Goal: Task Accomplishment & Management: Complete application form

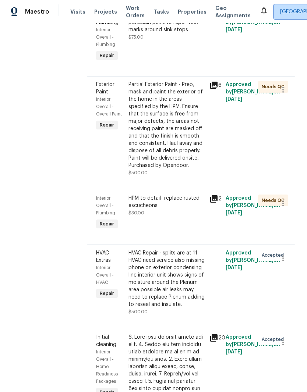
scroll to position [1622, 0]
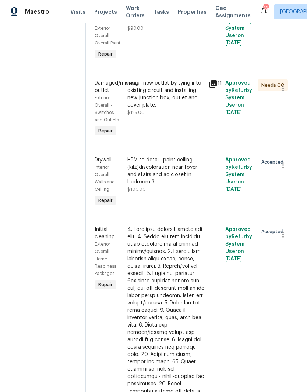
scroll to position [2259, 0]
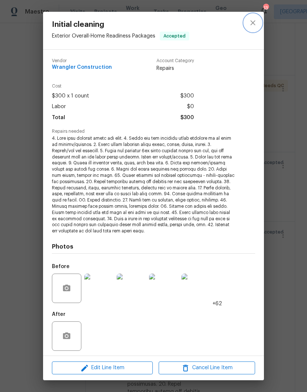
click at [251, 29] on button "close" at bounding box center [253, 23] width 18 height 18
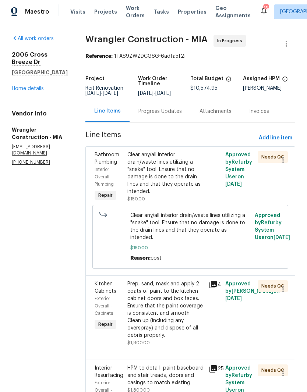
scroll to position [0, 0]
click at [286, 137] on span "Add line item" at bounding box center [274, 137] width 33 height 9
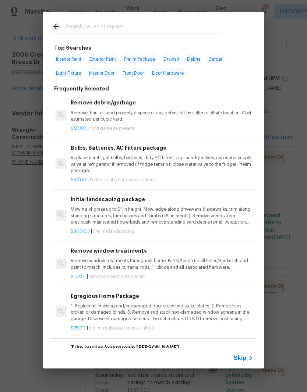
click at [92, 21] on div at bounding box center [136, 26] width 187 height 29
click at [76, 24] on input "text" at bounding box center [144, 27] width 156 height 11
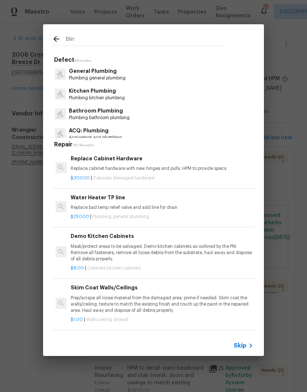
type input "Blind"
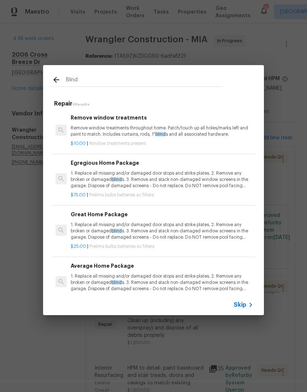
click at [149, 129] on p "Remove window treatments throughout home. Patch/touch up all holes/marks left a…" at bounding box center [162, 131] width 182 height 12
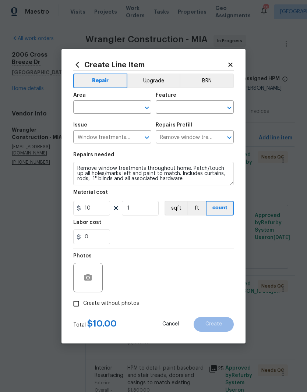
click at [149, 129] on span "Issue Window treatments are present ​" at bounding box center [112, 133] width 78 height 30
click at [125, 106] on input "text" at bounding box center [101, 107] width 57 height 11
click at [123, 137] on li "Interior Overall" at bounding box center [112, 136] width 78 height 12
type input "Interior Overall"
click at [196, 104] on input "text" at bounding box center [183, 107] width 57 height 11
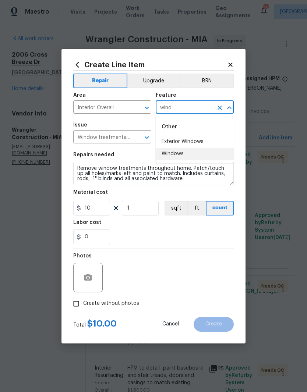
click at [190, 155] on li "Windows" at bounding box center [194, 154] width 78 height 12
type input "Windows"
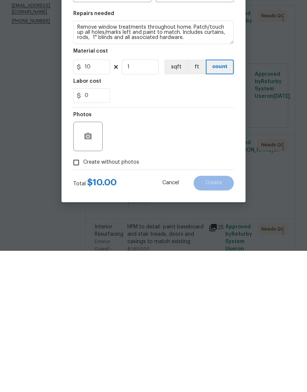
scroll to position [7, 0]
click at [104, 201] on input "10" at bounding box center [91, 208] width 37 height 15
click at [176, 249] on div "Photos" at bounding box center [153, 273] width 160 height 48
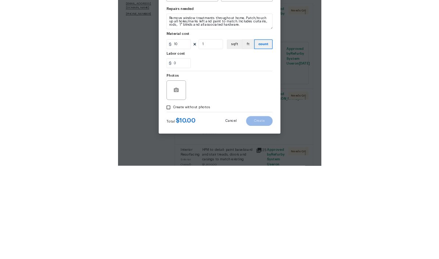
scroll to position [30, 0]
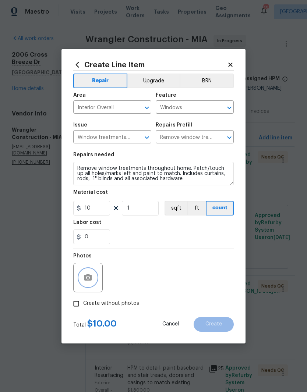
click at [88, 278] on circle "button" at bounding box center [88, 277] width 2 height 2
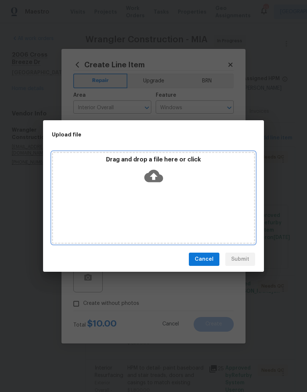
click at [155, 171] on icon at bounding box center [153, 176] width 19 height 12
click at [149, 178] on icon at bounding box center [153, 176] width 19 height 12
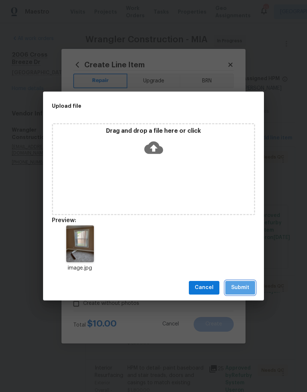
click at [237, 285] on span "Submit" at bounding box center [240, 287] width 18 height 9
click at [300, 299] on div "Upload file Drag and drop a file here or click Preview: image.jpg Cancel Submit" at bounding box center [153, 196] width 307 height 392
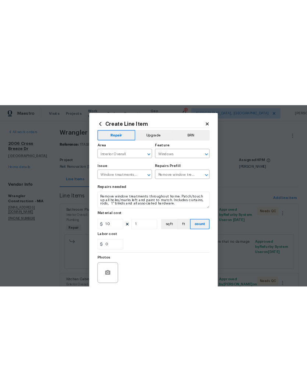
scroll to position [0, 0]
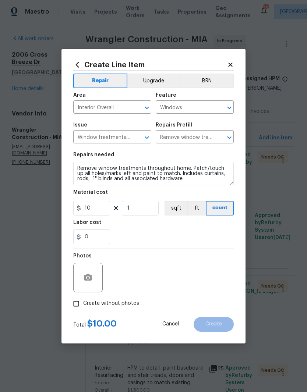
click at [90, 302] on span "Create without photos" at bounding box center [111, 304] width 56 height 8
click at [83, 302] on input "Create without photos" at bounding box center [76, 304] width 14 height 14
checkbox input "true"
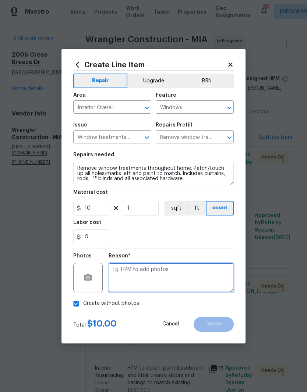
click at [179, 272] on textarea at bounding box center [170, 277] width 125 height 29
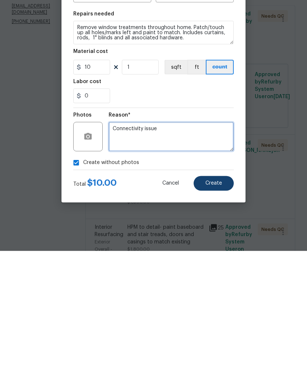
type textarea "Connectivity issue"
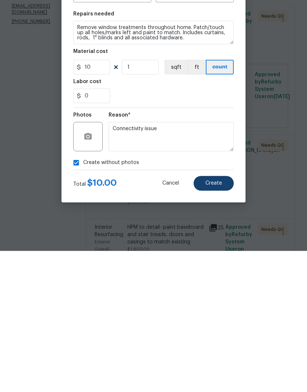
click at [218, 321] on span "Create" at bounding box center [213, 324] width 17 height 6
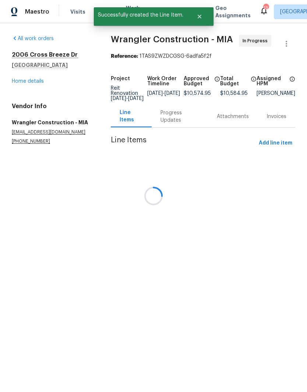
scroll to position [0, 0]
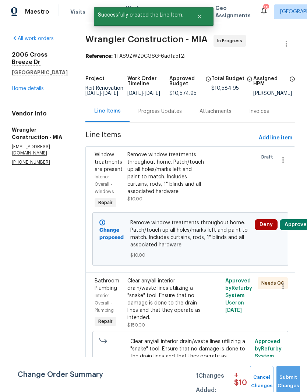
click at [292, 383] on span "Submit Changes" at bounding box center [288, 381] width 16 height 17
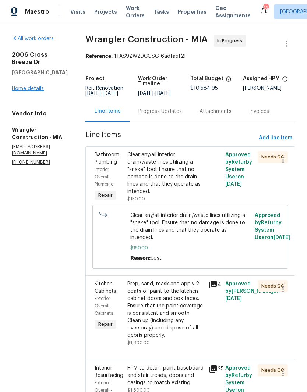
click at [30, 91] on link "Home details" at bounding box center [28, 88] width 32 height 5
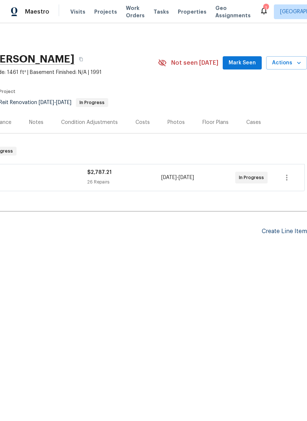
click at [296, 231] on div "Create Line Item" at bounding box center [283, 231] width 45 height 7
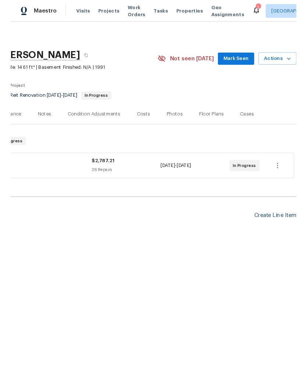
scroll to position [0, 109]
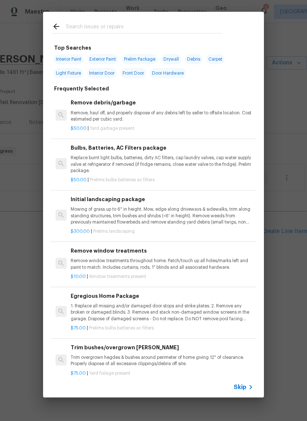
click at [97, 25] on input "text" at bounding box center [144, 27] width 156 height 11
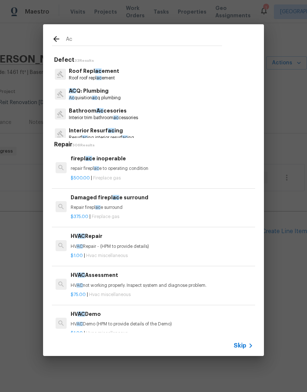
type input "A"
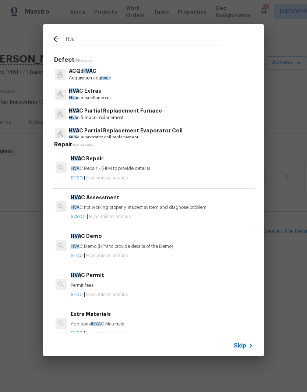
type input "Hvac"
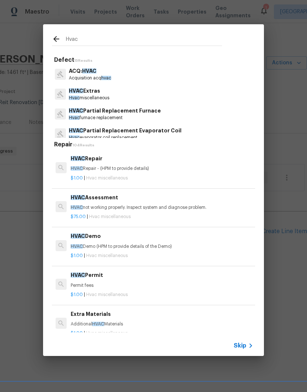
click at [119, 166] on p "HVAC Repair - (HPM to provide details)" at bounding box center [162, 168] width 182 height 6
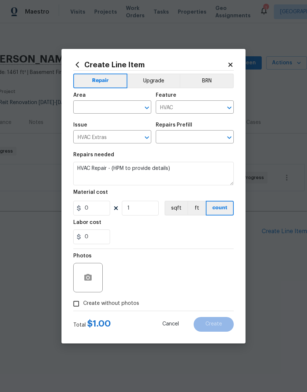
type input "HVAC Repair $1.00"
type input "1"
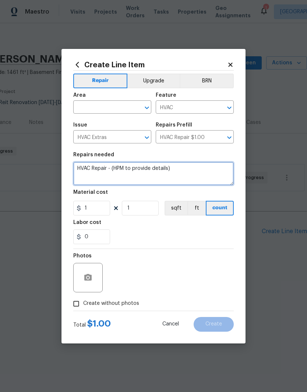
click at [94, 171] on textarea "HVAC Repair - (HPM to provide details)" at bounding box center [153, 174] width 160 height 24
click at [96, 176] on textarea "HVAC Repair - (HPM to provide details)" at bounding box center [153, 174] width 160 height 24
click at [117, 167] on textarea "HVAC Repair - (HPM to provide details)" at bounding box center [153, 174] width 160 height 24
click at [116, 167] on textarea "HVAC Repair - (HPM to provide details)" at bounding box center [153, 174] width 160 height 24
type textarea "Please check float switch and condensate line. Ensure all connections are worki…"
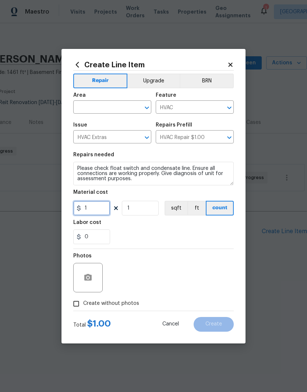
click at [103, 204] on input "1" at bounding box center [91, 208] width 37 height 15
click at [100, 210] on input "1" at bounding box center [91, 208] width 37 height 15
click at [169, 232] on div "0" at bounding box center [153, 236] width 160 height 15
click at [122, 99] on div "Area" at bounding box center [112, 98] width 78 height 10
click at [113, 106] on input "text" at bounding box center [101, 107] width 57 height 11
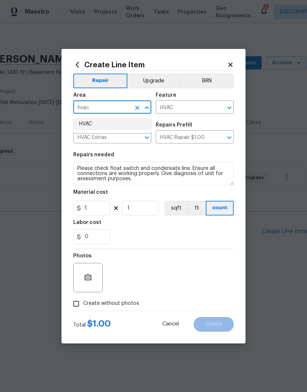
click at [111, 122] on li "HVAC" at bounding box center [112, 124] width 78 height 12
type input "HVAC"
click at [92, 123] on div "Issue" at bounding box center [112, 127] width 78 height 10
click at [80, 305] on input "Create without photos" at bounding box center [76, 304] width 14 height 14
checkbox input "true"
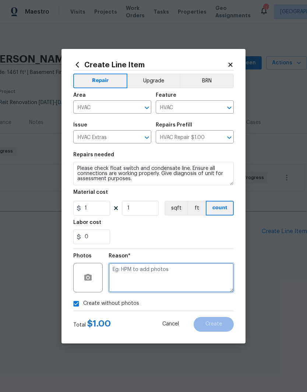
click at [186, 269] on textarea at bounding box center [170, 277] width 125 height 29
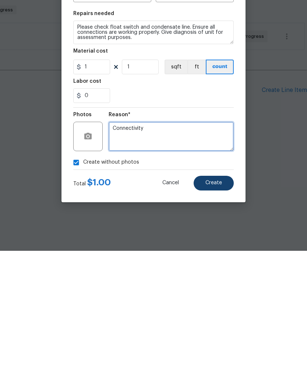
type textarea "Connectivity"
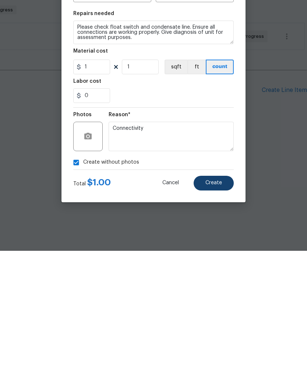
click at [218, 321] on span "Create" at bounding box center [213, 324] width 17 height 6
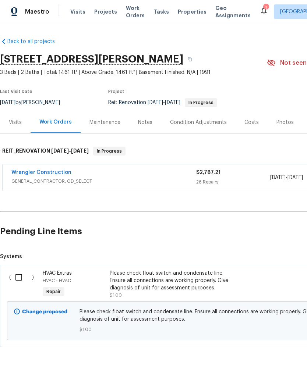
scroll to position [0, 0]
click at [18, 277] on input "checkbox" at bounding box center [21, 276] width 21 height 15
checkbox input "true"
click at [281, 375] on span "Create Work Order" at bounding box center [264, 373] width 49 height 9
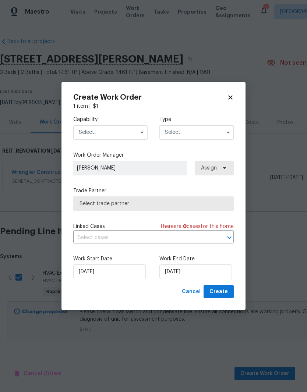
click at [121, 130] on input "text" at bounding box center [110, 132] width 74 height 15
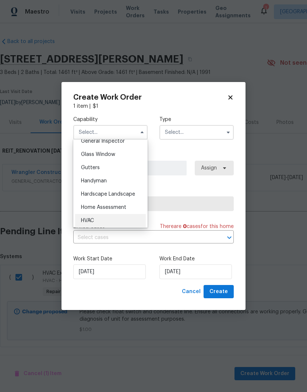
click at [97, 218] on div "HVAC" at bounding box center [110, 220] width 71 height 13
type input "HVAC"
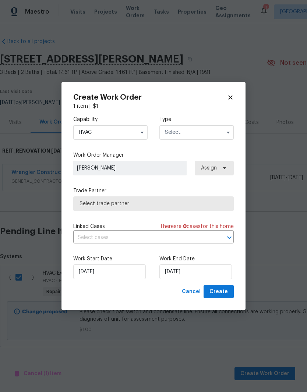
click at [205, 133] on input "text" at bounding box center [196, 132] width 74 height 15
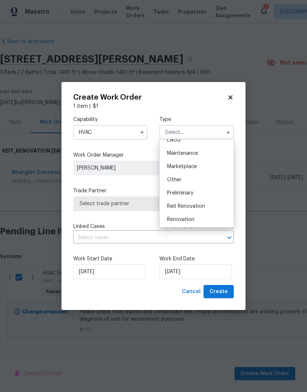
scroll to position [119, 0]
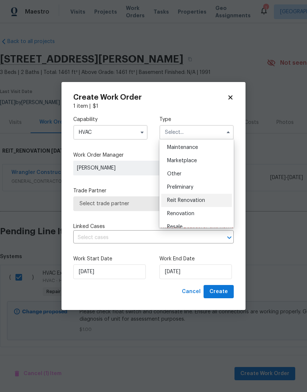
click at [199, 201] on span "Reit Renovation" at bounding box center [186, 200] width 38 height 5
type input "Reit Renovation"
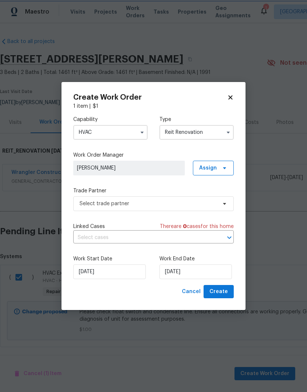
scroll to position [0, 0]
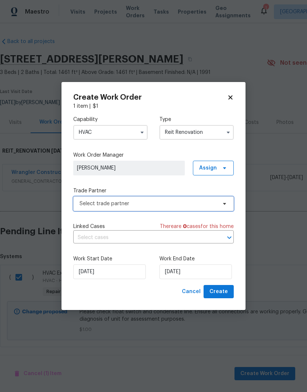
click at [197, 196] on span "Select trade partner" at bounding box center [153, 203] width 160 height 15
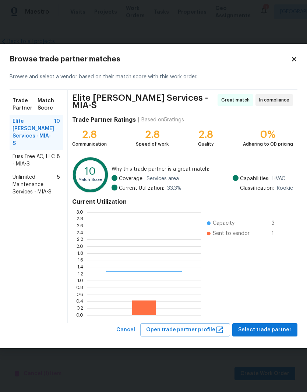
scroll to position [103, 114]
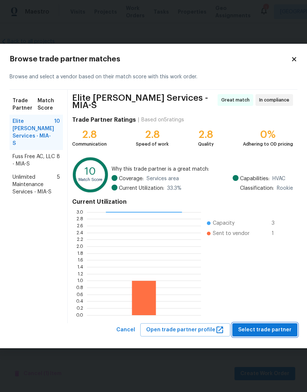
click at [255, 327] on span "Select trade partner" at bounding box center [264, 329] width 53 height 9
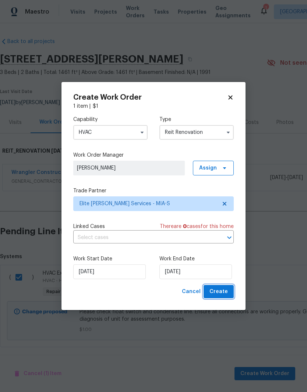
click at [216, 294] on span "Create" at bounding box center [218, 291] width 18 height 9
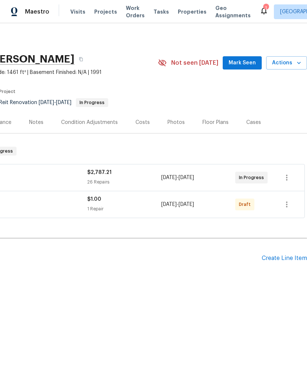
scroll to position [0, 109]
click at [283, 200] on icon "button" at bounding box center [286, 204] width 9 height 9
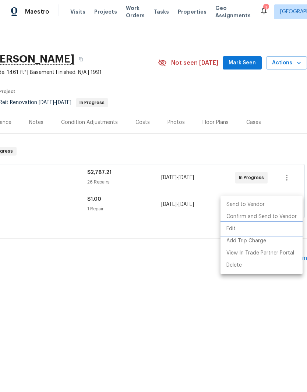
click at [271, 224] on li "Edit" at bounding box center [261, 229] width 82 height 12
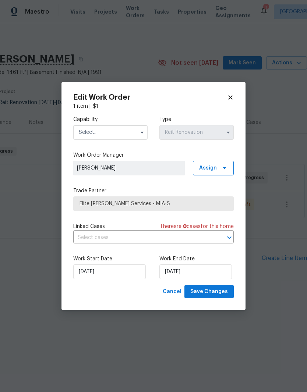
click at [230, 97] on icon at bounding box center [230, 97] width 4 height 4
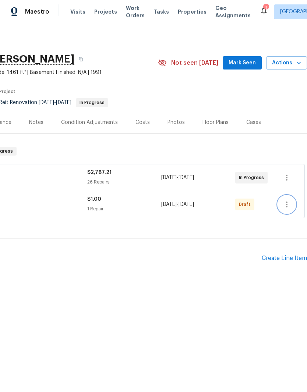
click at [288, 206] on icon "button" at bounding box center [286, 204] width 9 height 9
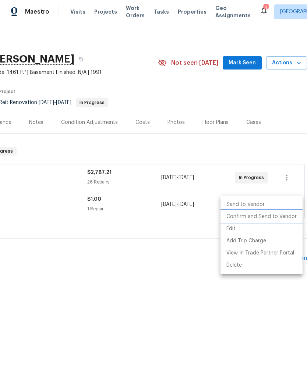
click at [264, 215] on li "Confirm and Send to Vendor" at bounding box center [261, 217] width 82 height 12
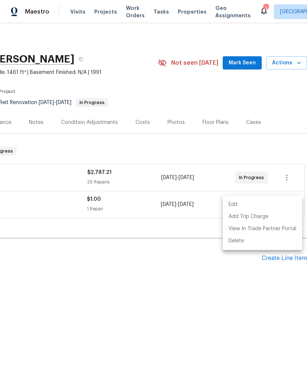
click at [272, 137] on div at bounding box center [153, 196] width 307 height 392
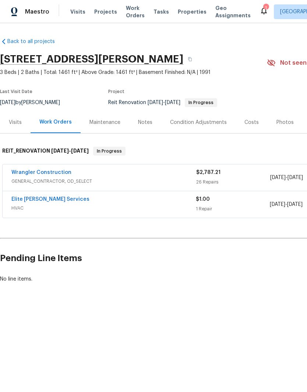
scroll to position [0, 0]
click at [4, 53] on div "[STREET_ADDRESS][PERSON_NAME]" at bounding box center [133, 59] width 266 height 19
click at [76, 10] on span "Visits" at bounding box center [77, 11] width 15 height 7
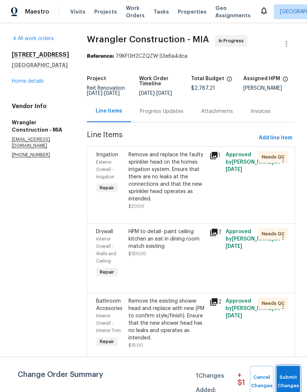
click at [288, 377] on span "Submit Changes" at bounding box center [288, 381] width 16 height 17
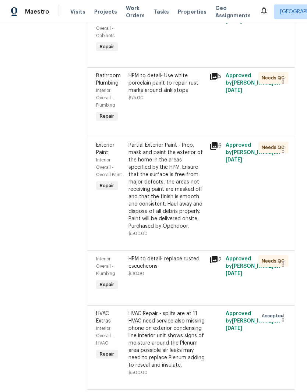
scroll to position [1777, 0]
click at [168, 309] on div "HVAC Repair - splits are at 11 HVAC need service also missing phone on exterior…" at bounding box center [166, 338] width 76 height 59
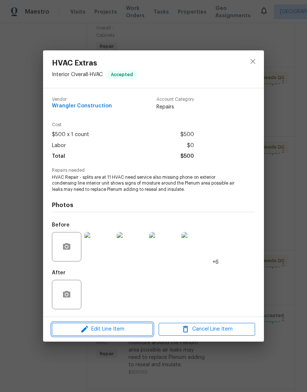
click at [126, 325] on button "Edit Line Item" at bounding box center [102, 329] width 101 height 13
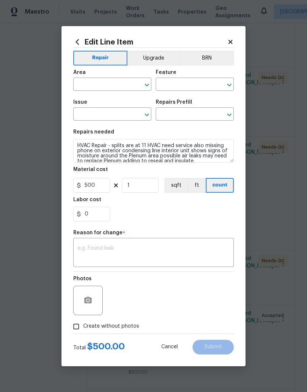
type input "Interior Overall"
type input "HVAC"
type input "HVAC Extras"
type input "HVAC Repair $1.00"
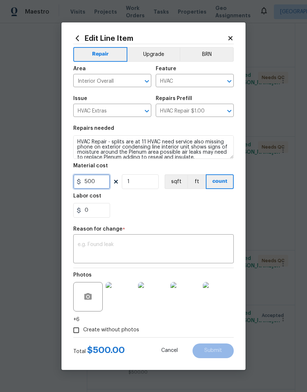
click at [106, 180] on input "500" at bounding box center [91, 181] width 37 height 15
type input "75"
click at [199, 219] on section "Repairs needed HVAC Repair - splits are at 11 HVAC need service also missing ph…" at bounding box center [153, 171] width 160 height 101
click at [192, 247] on textarea at bounding box center [153, 249] width 151 height 15
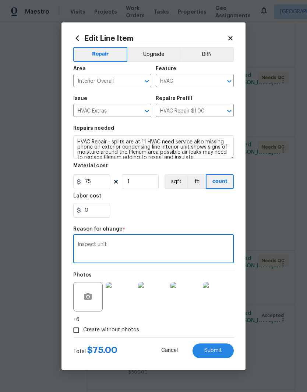
type textarea "Inspect unit"
click at [208, 219] on section "Repairs needed HVAC Repair - splits are at 11 HVAC need service also missing ph…" at bounding box center [153, 171] width 160 height 101
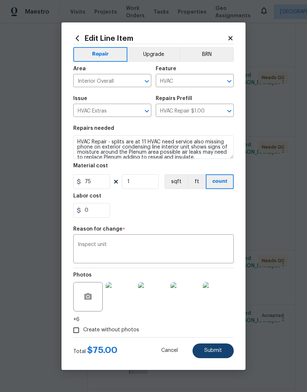
click at [218, 352] on span "Submit" at bounding box center [213, 351] width 18 height 6
type input "500"
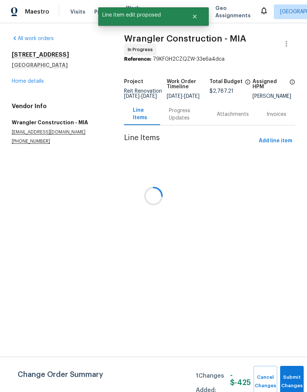
scroll to position [0, 0]
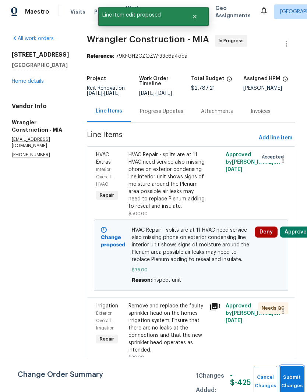
click at [285, 374] on button "Submit Changes" at bounding box center [292, 382] width 24 height 32
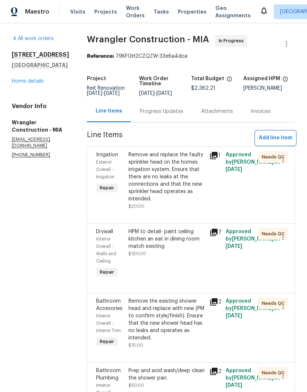
click at [282, 139] on span "Add line item" at bounding box center [274, 137] width 33 height 9
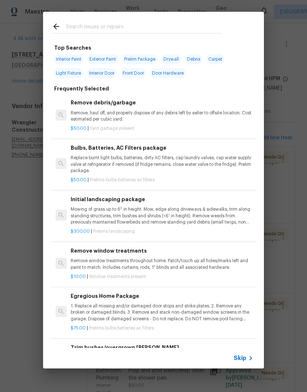
click at [99, 22] on input "text" at bounding box center [144, 27] width 156 height 11
type input "Hvac"
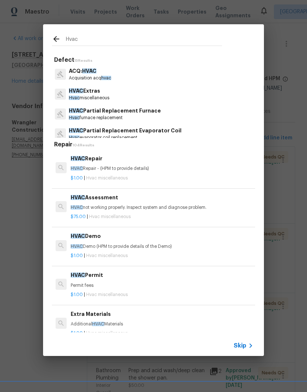
click at [95, 96] on p "Hvac miscellaneous" at bounding box center [89, 98] width 40 height 6
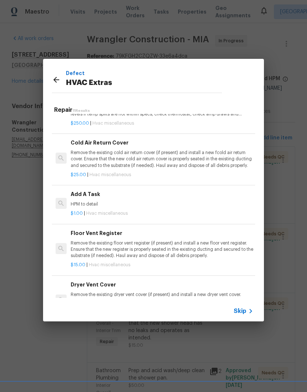
scroll to position [228, 0]
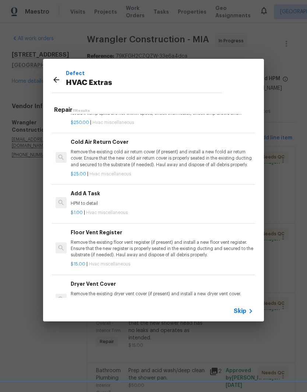
click at [89, 194] on h6 "Add A Task" at bounding box center [162, 193] width 182 height 8
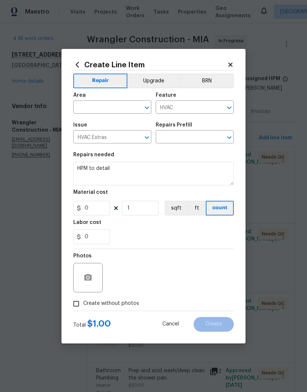
type input "Add A Task $1.00"
type input "1"
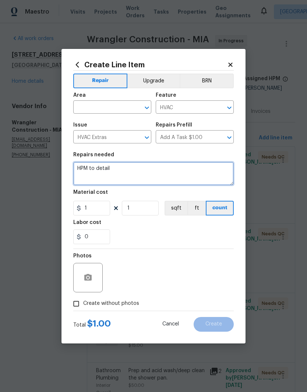
click at [150, 166] on textarea "HPM to detail" at bounding box center [153, 174] width 160 height 24
type textarea "HPM to detail- Install insulation tape and paint plenum return box"
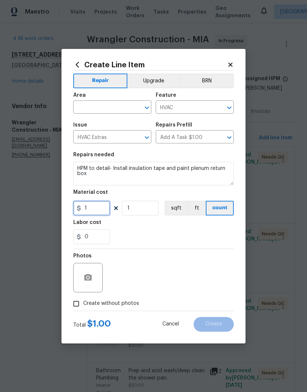
click at [103, 205] on input "1" at bounding box center [91, 208] width 37 height 15
click at [103, 206] on input "1" at bounding box center [91, 208] width 37 height 15
type input "125"
click at [81, 303] on input "Create without photos" at bounding box center [76, 304] width 14 height 14
checkbox input "true"
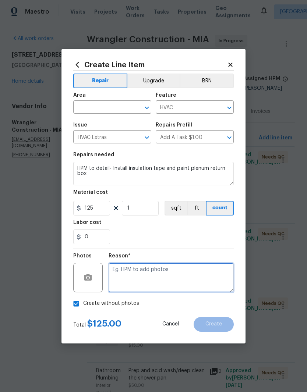
click at [193, 270] on textarea at bounding box center [170, 277] width 125 height 29
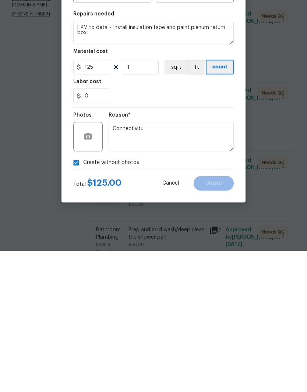
click at [185, 297] on div "Create without photos" at bounding box center [153, 304] width 160 height 14
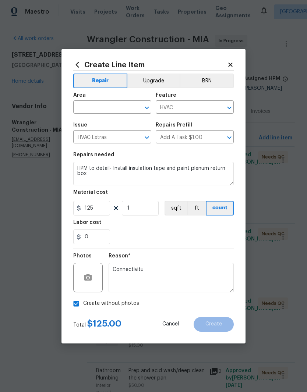
click at [161, 268] on textarea "Connectivitu" at bounding box center [170, 277] width 125 height 29
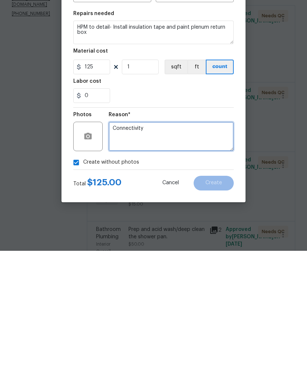
type textarea "Connectivity"
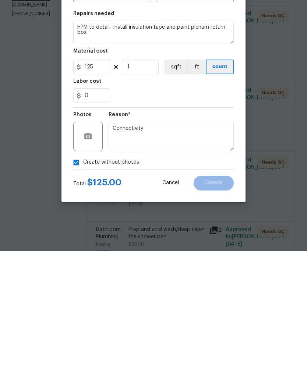
click at [185, 297] on div "Create without photos" at bounding box center [153, 304] width 160 height 14
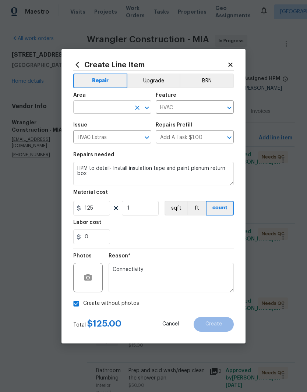
click at [108, 103] on input "text" at bounding box center [101, 107] width 57 height 11
click at [94, 148] on li "HVAC" at bounding box center [112, 154] width 78 height 12
type input "HVAC"
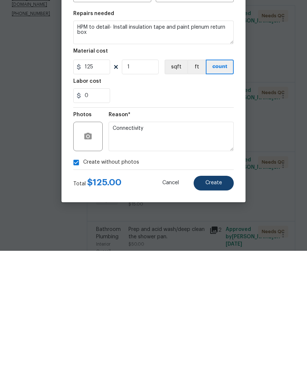
click at [218, 321] on span "Create" at bounding box center [213, 324] width 17 height 6
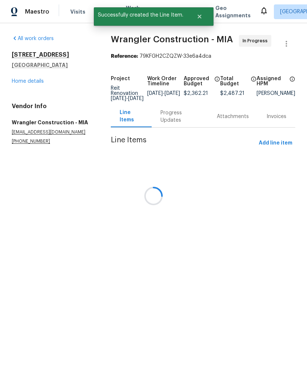
scroll to position [0, 0]
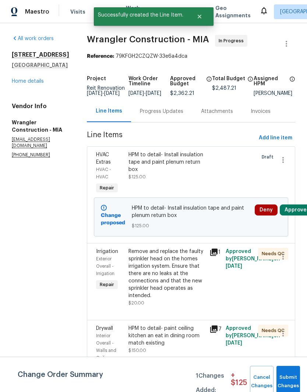
click at [289, 383] on span "Submit Changes" at bounding box center [288, 381] width 16 height 17
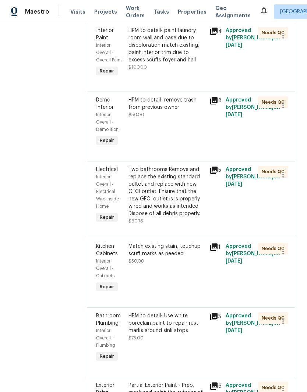
scroll to position [1567, 0]
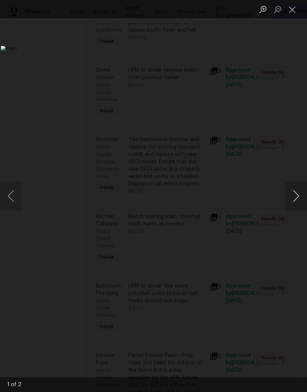
click at [296, 200] on button "Next image" at bounding box center [295, 195] width 22 height 29
click at [295, 166] on div "Lightbox" at bounding box center [153, 196] width 307 height 392
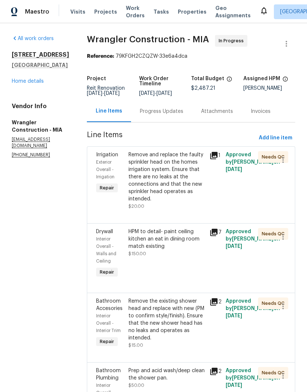
scroll to position [0, 0]
click at [277, 140] on span "Add line item" at bounding box center [274, 137] width 33 height 9
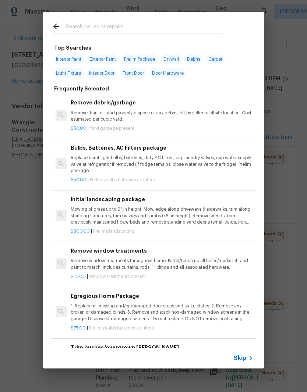
click at [109, 19] on div at bounding box center [136, 26] width 187 height 29
click at [83, 29] on input "text" at bounding box center [144, 27] width 156 height 11
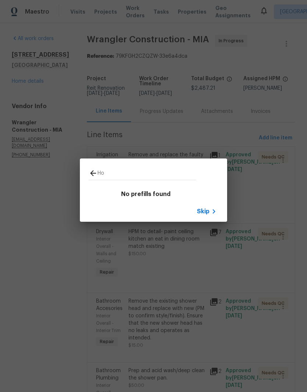
type input "H"
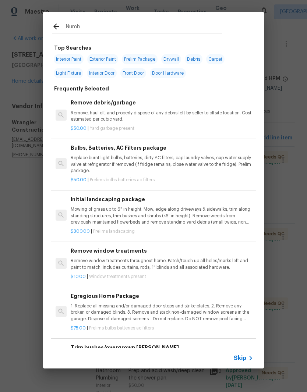
type input "Numbe"
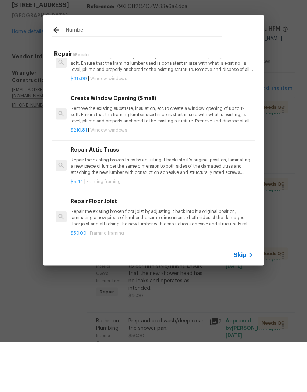
scroll to position [118, 0]
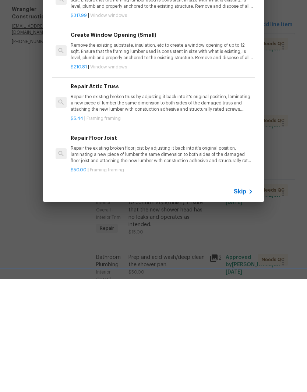
click at [243, 300] on div "Skip" at bounding box center [243, 304] width 21 height 9
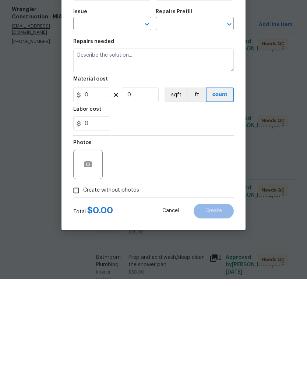
scroll to position [30, 0]
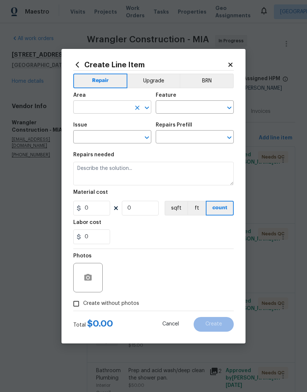
click at [118, 107] on input "text" at bounding box center [101, 107] width 57 height 11
click at [116, 160] on li "Exterior Overall" at bounding box center [112, 166] width 78 height 12
type input "Exterior Overall"
click at [193, 107] on input "text" at bounding box center [183, 107] width 57 height 11
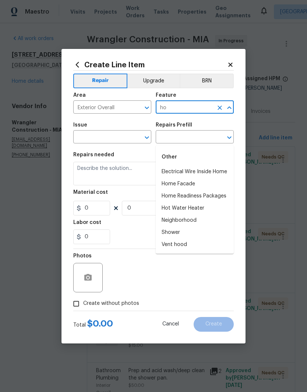
type input "h"
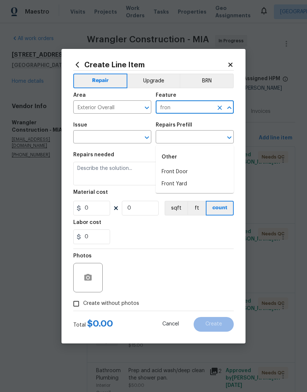
click at [184, 178] on li "Front Yard" at bounding box center [194, 184] width 78 height 12
type input "Front Yard"
click at [114, 137] on input "text" at bounding box center [101, 137] width 57 height 11
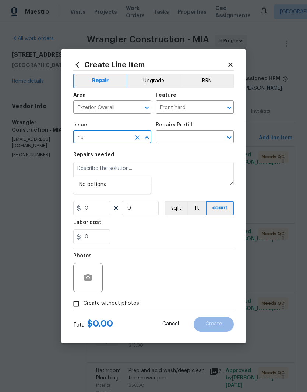
type input "n"
type input "h"
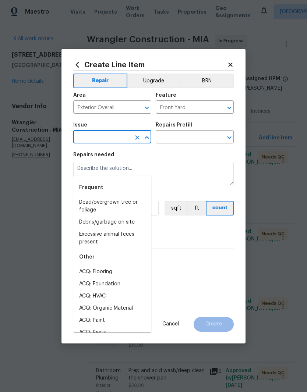
type input "n"
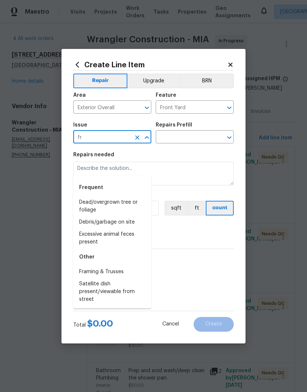
type input "f"
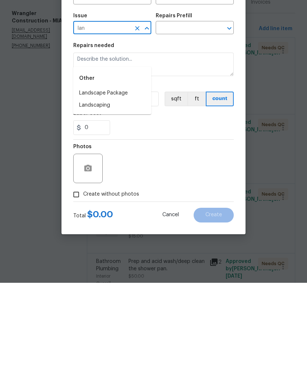
click at [108, 208] on li "Landscaping" at bounding box center [112, 214] width 78 height 12
type input "Landscaping"
click at [188, 132] on input "text" at bounding box center [183, 137] width 57 height 11
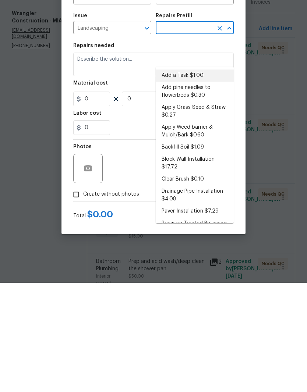
click at [197, 179] on li "Add a Task $1.00" at bounding box center [194, 185] width 78 height 12
type input "Add a Task $1.00"
type textarea "HPM to detail"
type input "1"
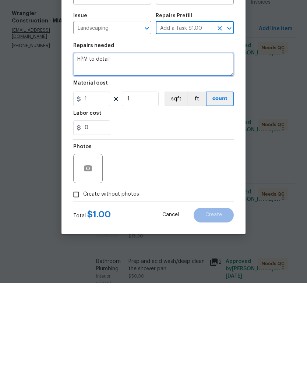
click at [148, 162] on textarea "HPM to detail" at bounding box center [153, 174] width 160 height 24
type textarea "HPM to detail- Install new house numbers"
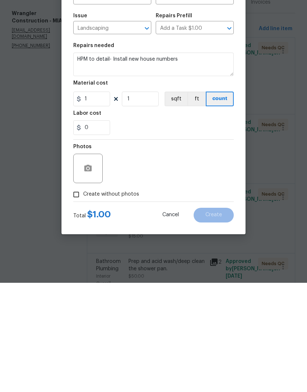
click at [169, 249] on div "Photos" at bounding box center [153, 273] width 160 height 48
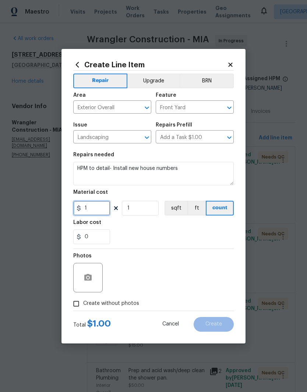
click at [99, 208] on input "1" at bounding box center [91, 208] width 37 height 15
type input "35"
click at [82, 301] on input "Create without photos" at bounding box center [76, 304] width 14 height 14
checkbox input "true"
click at [193, 268] on textarea at bounding box center [170, 277] width 125 height 29
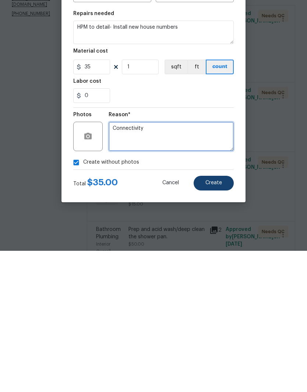
type textarea "Connectivity"
click at [219, 321] on span "Create" at bounding box center [213, 324] width 17 height 6
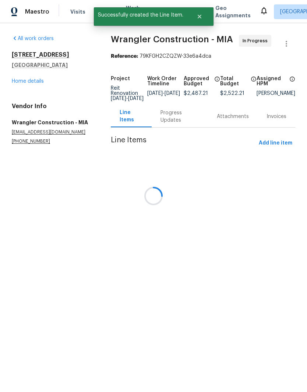
scroll to position [0, 0]
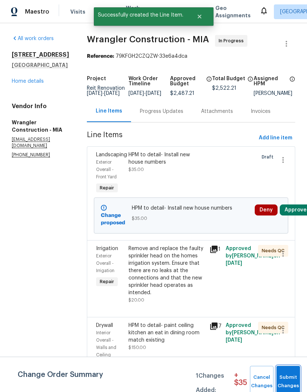
click at [296, 381] on span "Submit Changes" at bounding box center [288, 381] width 16 height 17
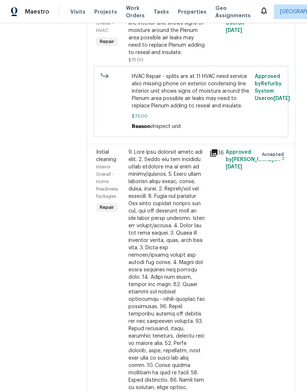
scroll to position [2059, 0]
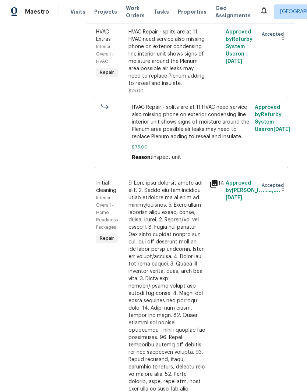
click at [178, 179] on div at bounding box center [166, 355] width 76 height 353
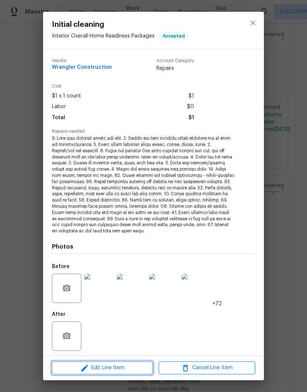
click at [126, 370] on span "Edit Line Item" at bounding box center [102, 367] width 96 height 9
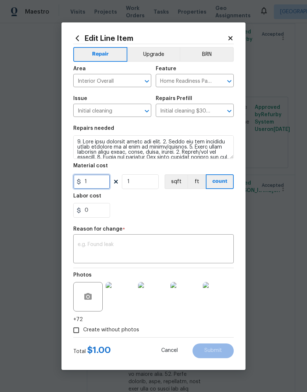
click at [102, 182] on input "1" at bounding box center [91, 181] width 37 height 15
type input "300"
click at [200, 243] on textarea at bounding box center [153, 249] width 151 height 15
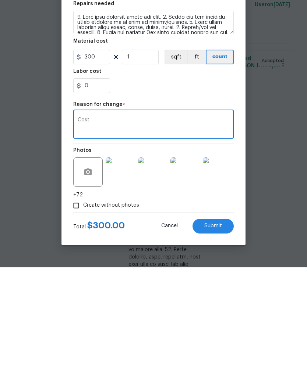
type textarea "Cost"
click at [222, 343] on button "Submit" at bounding box center [212, 350] width 41 height 15
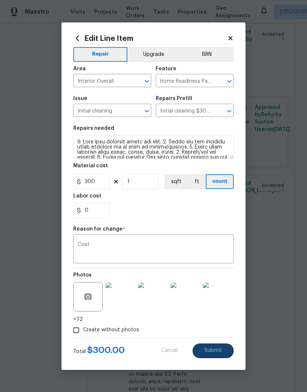
type input "1"
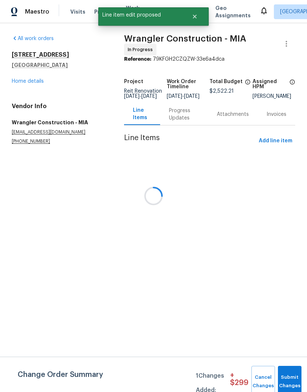
scroll to position [0, 0]
click at [287, 380] on span "Submit Changes" at bounding box center [289, 381] width 16 height 17
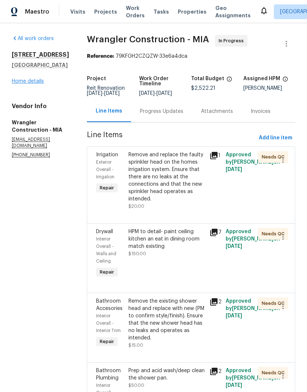
click at [23, 84] on link "Home details" at bounding box center [28, 81] width 32 height 5
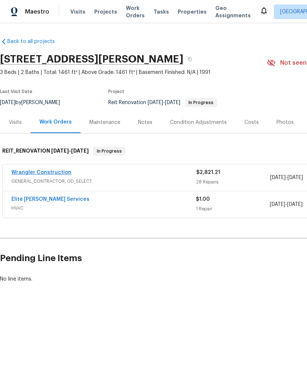
click at [21, 171] on link "Wrangler Construction" at bounding box center [41, 172] width 60 height 5
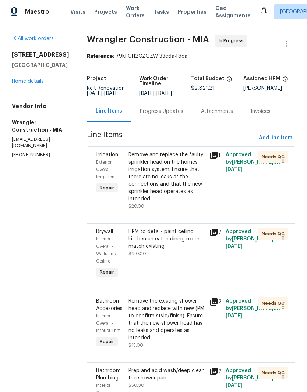
click at [19, 84] on link "Home details" at bounding box center [28, 81] width 32 height 5
